Goal: Use online tool/utility: Utilize a website feature to perform a specific function

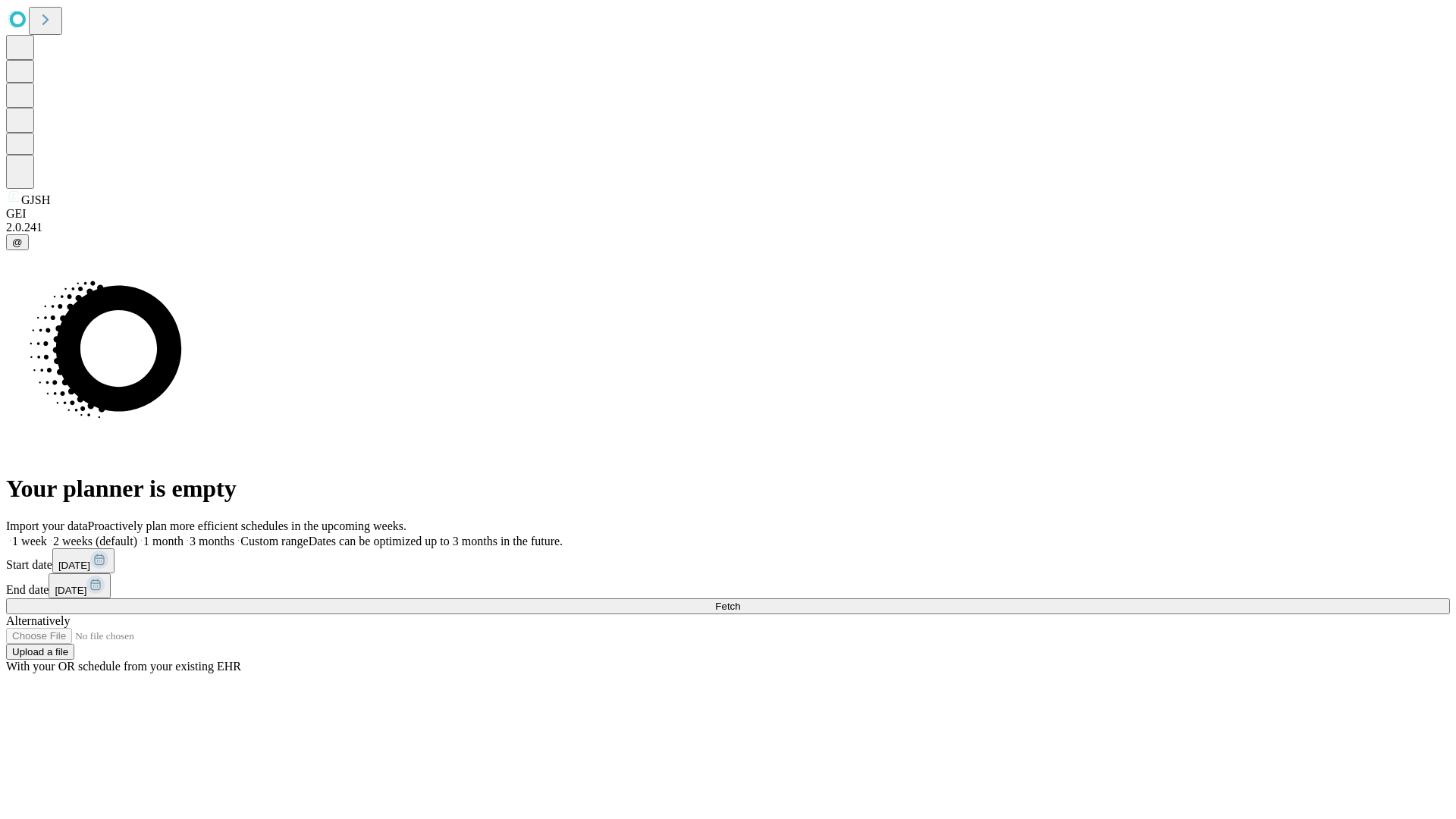
click at [740, 600] on span "Fetch" at bounding box center [728, 606] width 25 height 12
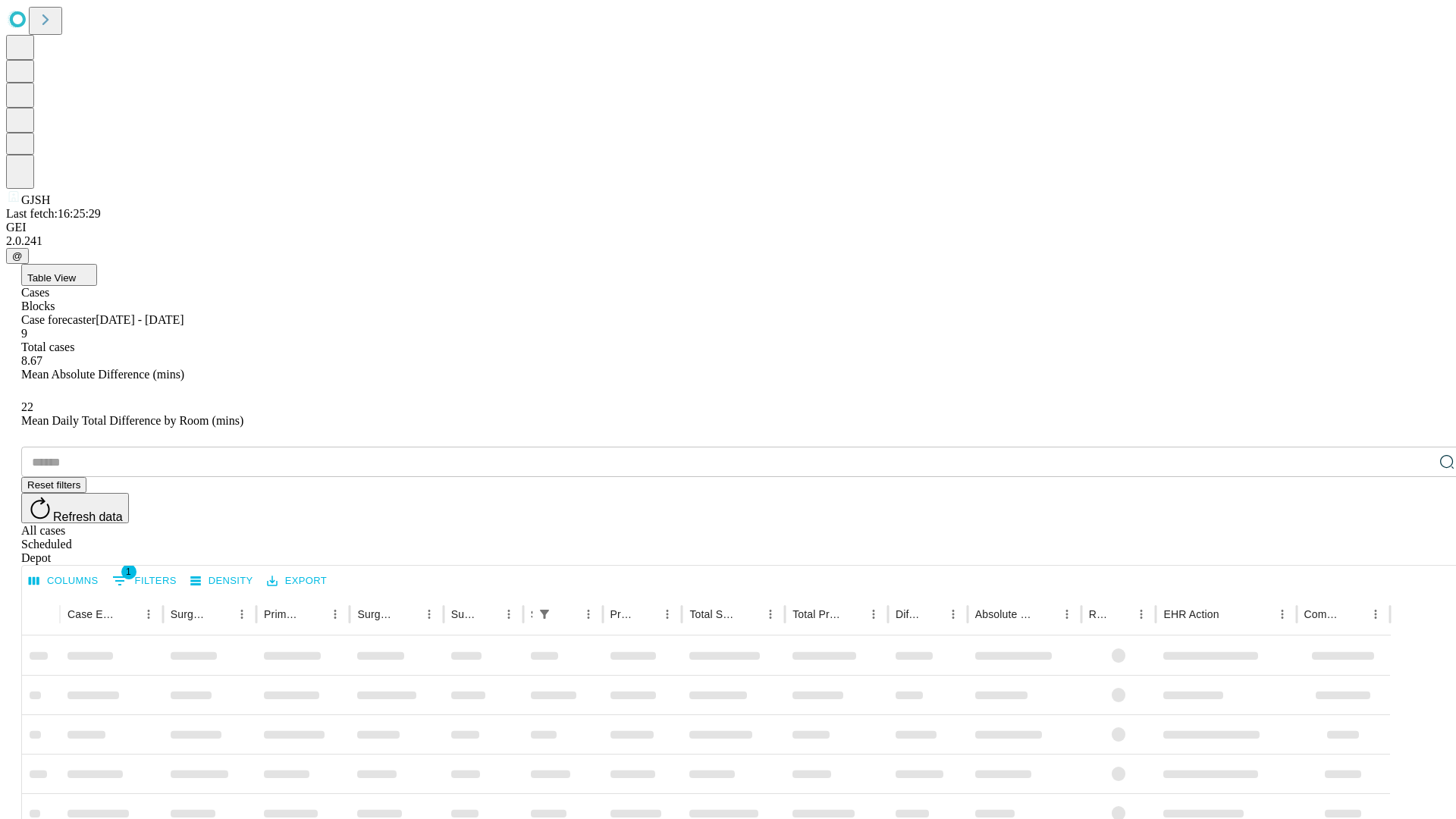
click at [76, 272] on span "Table View" at bounding box center [52, 278] width 49 height 12
